Goal: Task Accomplishment & Management: Manage account settings

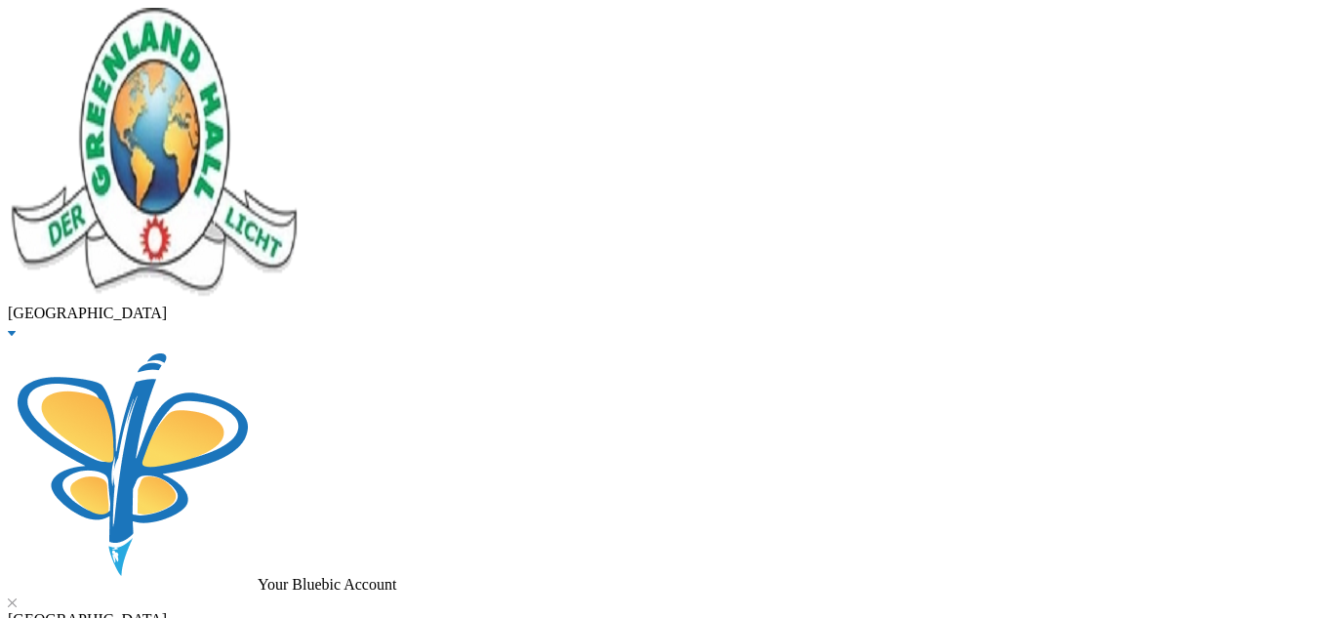
type input "odunnuga"
checkbox input "true"
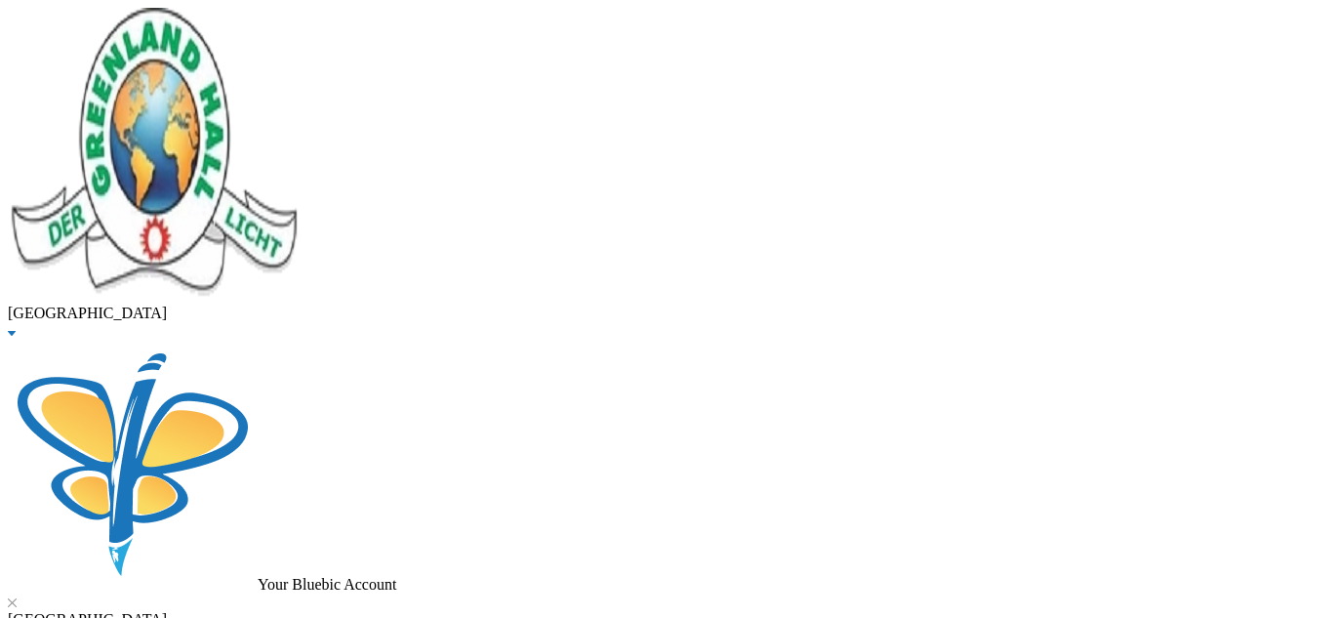
checkbox input "false"
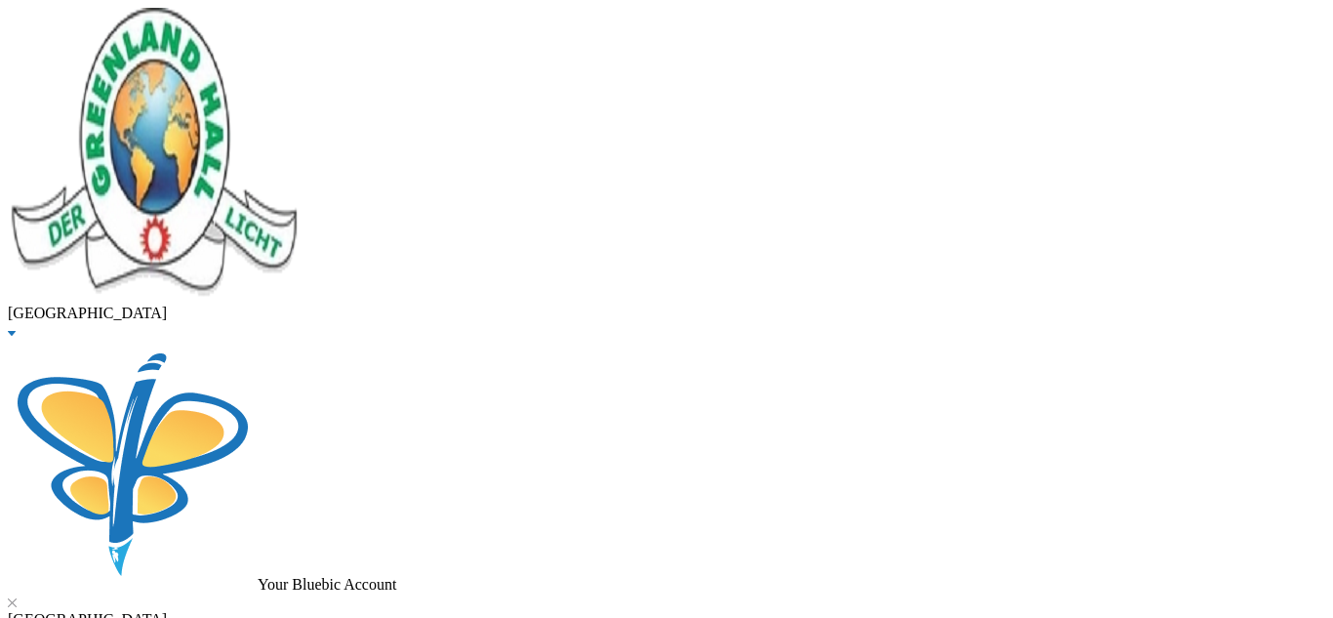
checkbox input "true"
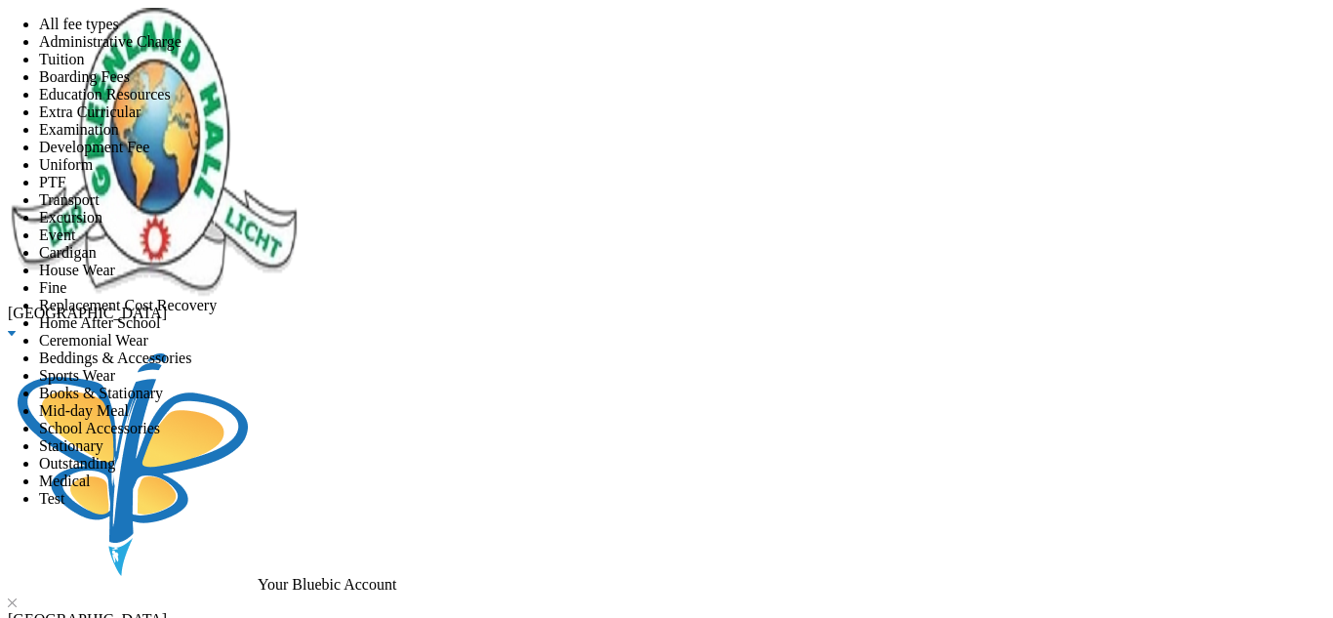
scroll to position [270, 0]
click at [100, 208] on span "Transport" at bounding box center [69, 199] width 60 height 17
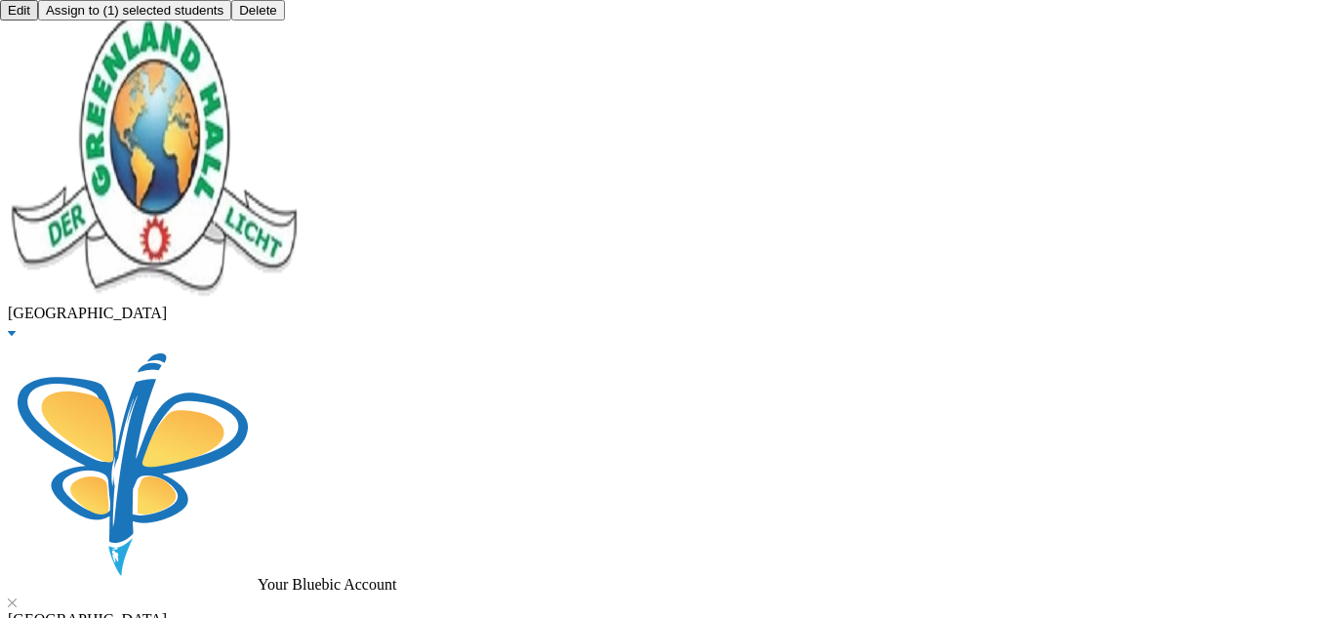
click at [231, 20] on button "Assign to ( 1 ) selected students" at bounding box center [134, 10] width 193 height 20
